Goal: Entertainment & Leisure: Consume media (video, audio)

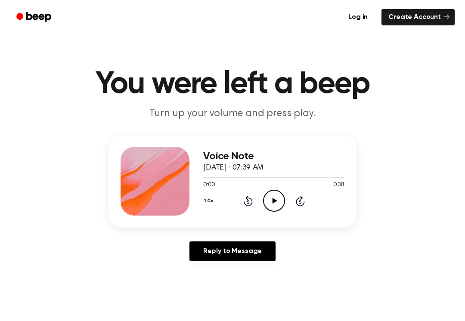
click at [275, 200] on icon at bounding box center [274, 201] width 5 height 6
click at [271, 198] on icon "Pause Audio" at bounding box center [274, 201] width 22 height 22
click at [283, 201] on icon "Play Audio" at bounding box center [274, 201] width 22 height 22
click at [271, 197] on icon "Pause Audio" at bounding box center [274, 201] width 22 height 22
click at [276, 196] on icon "Play Audio" at bounding box center [274, 201] width 22 height 22
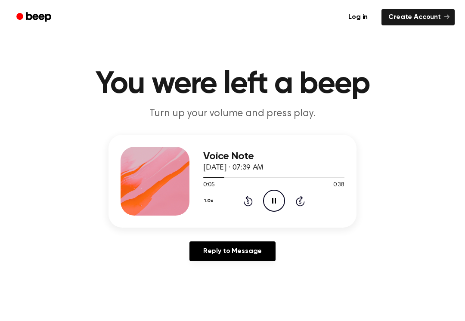
click at [271, 199] on icon "Pause Audio" at bounding box center [274, 201] width 22 height 22
click at [249, 198] on icon at bounding box center [248, 201] width 9 height 10
click at [273, 199] on icon at bounding box center [274, 201] width 5 height 6
click at [279, 198] on icon "Pause Audio" at bounding box center [274, 201] width 22 height 22
click at [271, 193] on icon "Play Audio" at bounding box center [274, 201] width 22 height 22
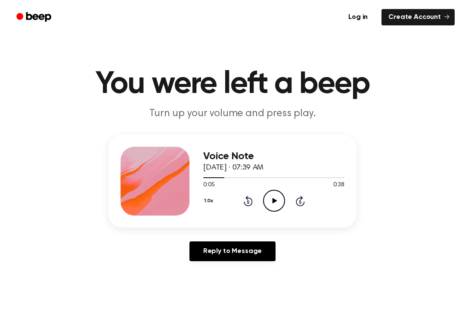
click at [248, 195] on icon "Rewind 5 seconds" at bounding box center [247, 200] width 9 height 11
click at [276, 202] on icon "Play Audio" at bounding box center [274, 201] width 22 height 22
click at [274, 208] on icon "Pause Audio" at bounding box center [274, 201] width 22 height 22
click at [279, 198] on icon "Play Audio" at bounding box center [274, 201] width 22 height 22
click at [244, 201] on icon "Rewind 5 seconds" at bounding box center [247, 200] width 9 height 11
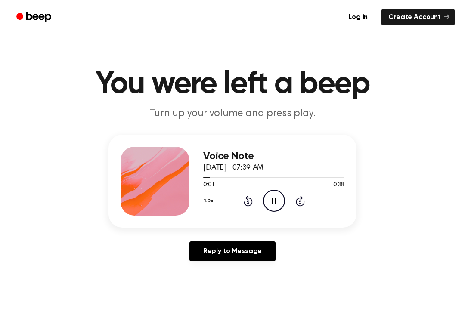
click at [243, 206] on icon "Rewind 5 seconds" at bounding box center [247, 200] width 9 height 11
click at [251, 201] on icon "Rewind 5 seconds" at bounding box center [247, 200] width 9 height 11
click at [280, 200] on icon "Pause Audio" at bounding box center [274, 201] width 22 height 22
click at [272, 202] on icon "Play Audio" at bounding box center [274, 201] width 22 height 22
click at [252, 196] on icon "Rewind 5 seconds" at bounding box center [247, 200] width 9 height 11
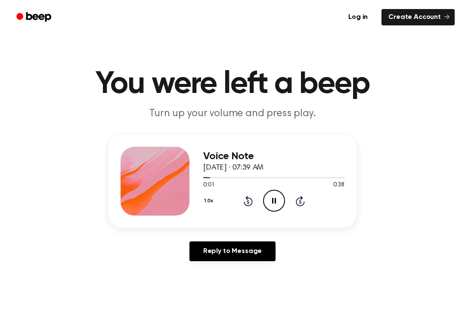
click at [244, 201] on icon "Rewind 5 seconds" at bounding box center [247, 200] width 9 height 11
click at [269, 197] on icon "Pause Audio" at bounding box center [274, 201] width 22 height 22
click at [277, 197] on icon "Play Audio" at bounding box center [274, 201] width 22 height 22
click at [273, 200] on icon "Pause Audio" at bounding box center [274, 201] width 22 height 22
click at [273, 189] on div "0:06 0:38" at bounding box center [273, 185] width 141 height 9
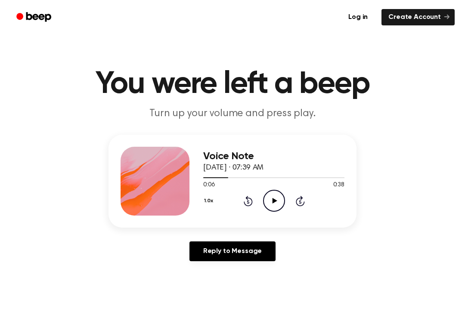
click at [275, 198] on icon "Play Audio" at bounding box center [274, 201] width 22 height 22
click at [276, 199] on icon "Pause Audio" at bounding box center [274, 201] width 22 height 22
click at [275, 201] on icon at bounding box center [274, 201] width 5 height 6
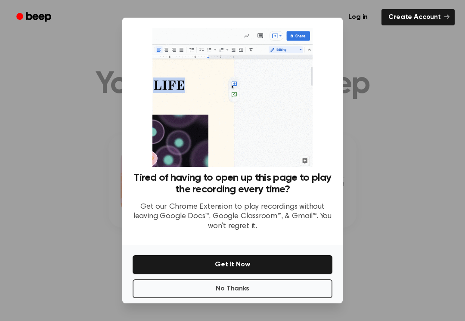
click at [304, 289] on button "No Thanks" at bounding box center [233, 288] width 200 height 19
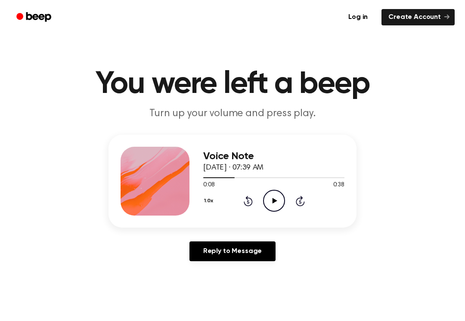
click at [272, 196] on icon "Play Audio" at bounding box center [274, 201] width 22 height 22
click at [276, 204] on icon "Play Audio" at bounding box center [274, 201] width 22 height 22
click at [279, 195] on icon "Pause Audio" at bounding box center [274, 201] width 22 height 22
click at [252, 200] on icon at bounding box center [248, 201] width 9 height 10
click at [276, 195] on icon "Play Audio" at bounding box center [274, 201] width 22 height 22
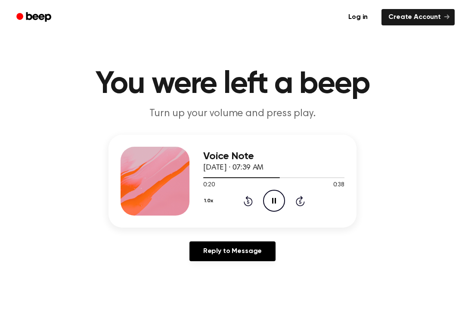
click at [246, 198] on icon at bounding box center [248, 201] width 9 height 10
click at [246, 205] on icon at bounding box center [248, 201] width 9 height 10
click at [277, 199] on icon "Pause Audio" at bounding box center [274, 201] width 22 height 22
click at [275, 206] on icon "Play Audio" at bounding box center [274, 201] width 22 height 22
click at [275, 201] on icon at bounding box center [274, 201] width 4 height 6
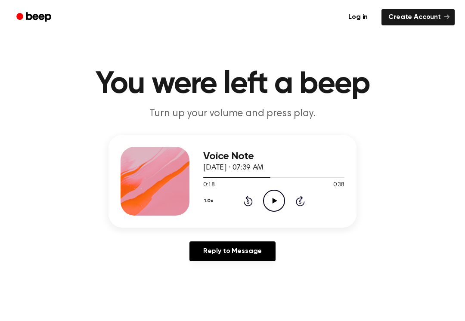
click at [275, 196] on icon "Play Audio" at bounding box center [274, 201] width 22 height 22
click at [281, 197] on icon "Pause Audio" at bounding box center [274, 201] width 22 height 22
click at [258, 202] on div "1.0x Rewind 5 seconds Play Audio Skip 5 seconds" at bounding box center [273, 201] width 141 height 22
click at [246, 204] on icon "Rewind 5 seconds" at bounding box center [247, 200] width 9 height 11
click at [275, 199] on icon "Play Audio" at bounding box center [274, 201] width 22 height 22
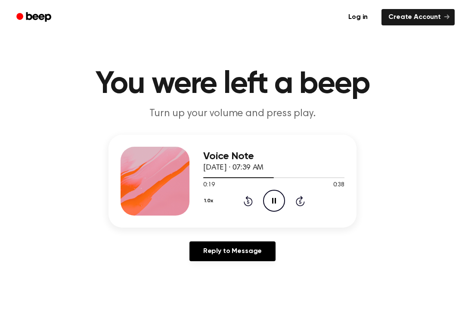
click at [276, 197] on icon "Pause Audio" at bounding box center [274, 201] width 22 height 22
click at [280, 201] on icon "Play Audio" at bounding box center [274, 201] width 22 height 22
click at [275, 198] on icon "Pause Audio" at bounding box center [274, 201] width 22 height 22
click at [271, 208] on icon "Play Audio" at bounding box center [274, 201] width 22 height 22
click at [243, 205] on icon "Rewind 5 seconds" at bounding box center [247, 200] width 9 height 11
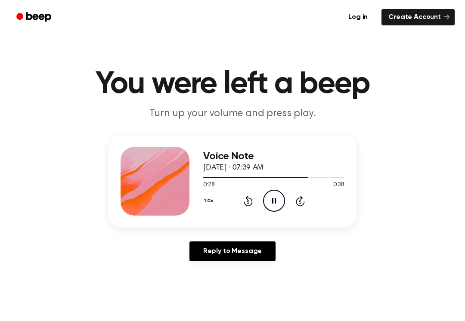
click at [273, 208] on icon "Pause Audio" at bounding box center [274, 201] width 22 height 22
click at [274, 200] on icon at bounding box center [274, 201] width 5 height 6
click at [282, 202] on icon "Pause Audio" at bounding box center [274, 201] width 22 height 22
click at [278, 197] on icon "Play Audio" at bounding box center [274, 201] width 22 height 22
click at [280, 201] on icon "Pause Audio" at bounding box center [274, 201] width 22 height 22
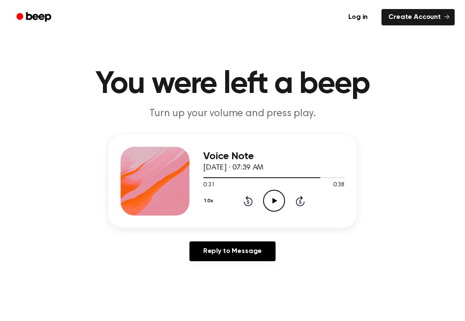
click at [274, 200] on icon at bounding box center [274, 201] width 5 height 6
click at [279, 197] on icon "Pause Audio" at bounding box center [274, 201] width 22 height 22
click at [273, 198] on icon at bounding box center [274, 201] width 5 height 6
click at [251, 204] on icon "Rewind 5 seconds" at bounding box center [247, 200] width 9 height 11
click at [248, 204] on icon "Rewind 5 seconds" at bounding box center [247, 200] width 9 height 11
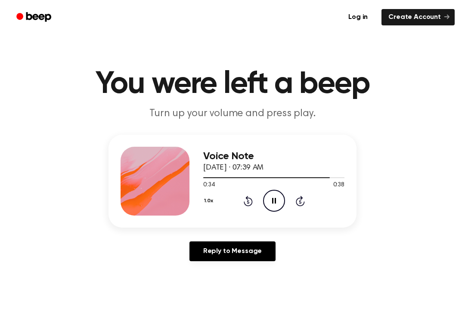
click at [248, 206] on icon at bounding box center [248, 201] width 9 height 10
click at [250, 203] on icon "Rewind 5 seconds" at bounding box center [247, 200] width 9 height 11
click at [276, 204] on icon at bounding box center [274, 201] width 4 height 6
click at [278, 200] on icon "Play Audio" at bounding box center [274, 201] width 22 height 22
